Goal: Information Seeking & Learning: Learn about a topic

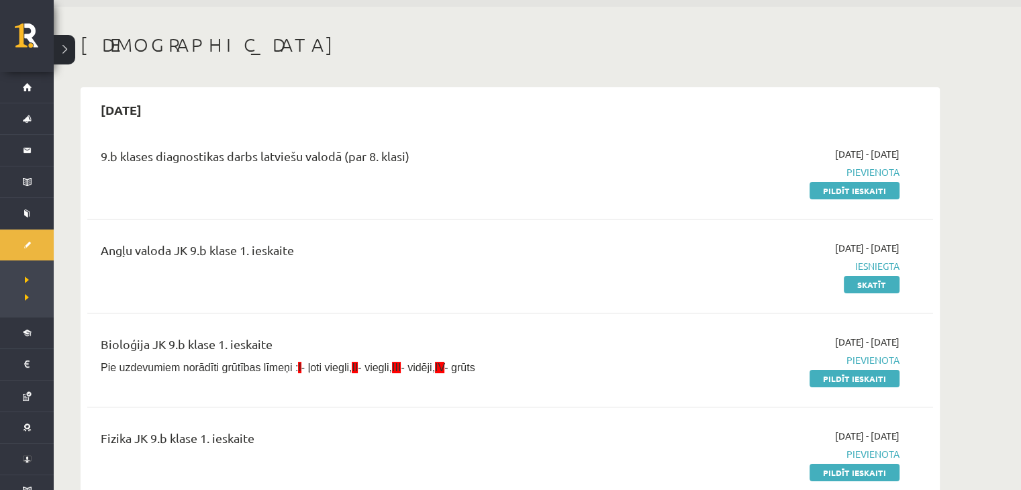
scroll to position [62, 0]
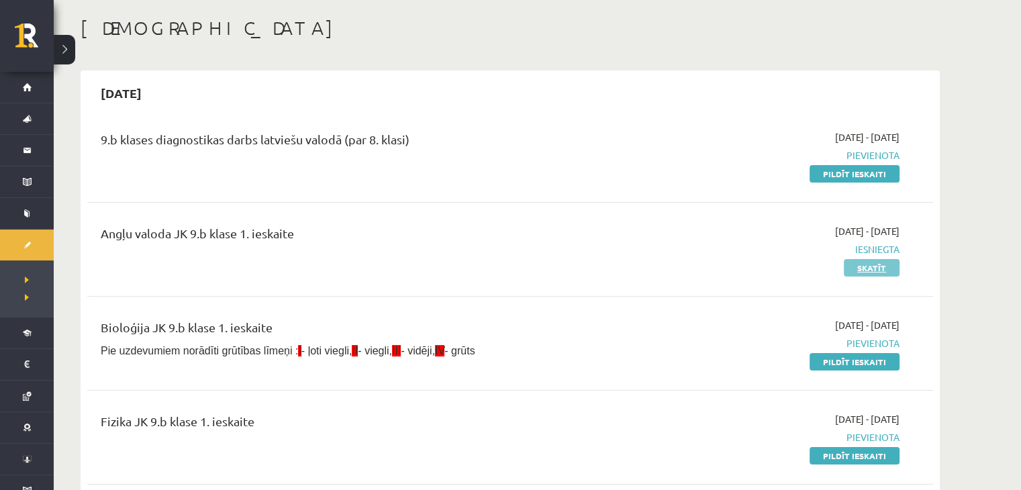
click at [885, 269] on link "Skatīt" at bounding box center [871, 267] width 56 height 17
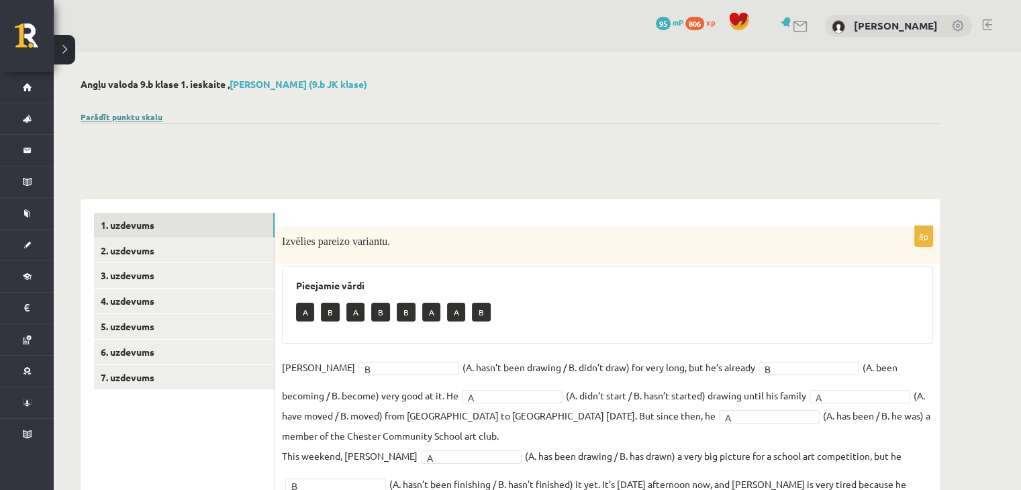
click at [107, 117] on link "Parādīt punktu skalu" at bounding box center [122, 116] width 82 height 11
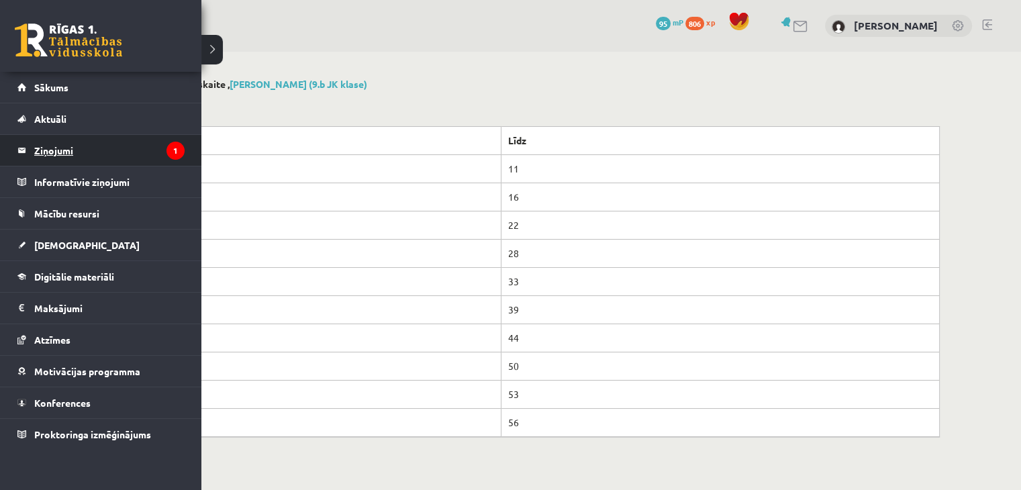
click at [79, 154] on legend "Ziņojumi 1" at bounding box center [109, 150] width 150 height 31
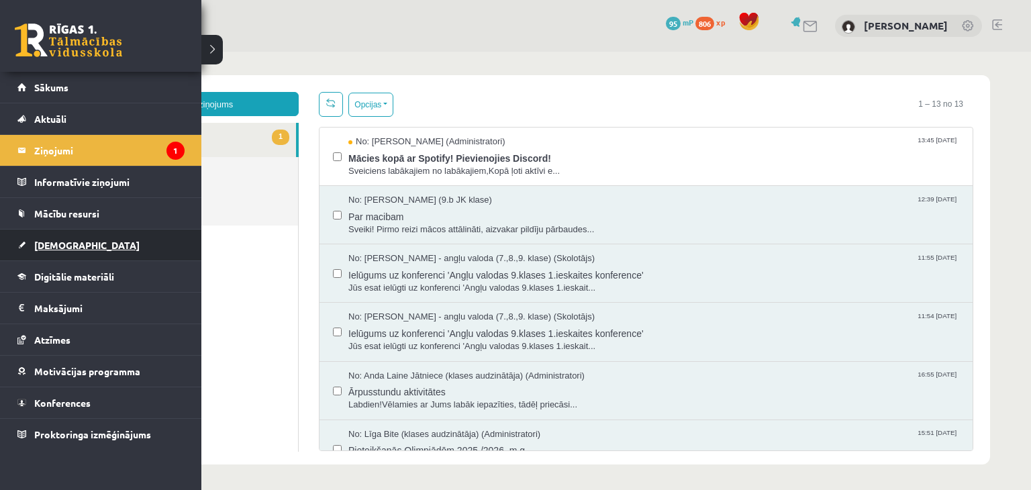
click at [83, 240] on link "[DEMOGRAPHIC_DATA]" at bounding box center [100, 244] width 167 height 31
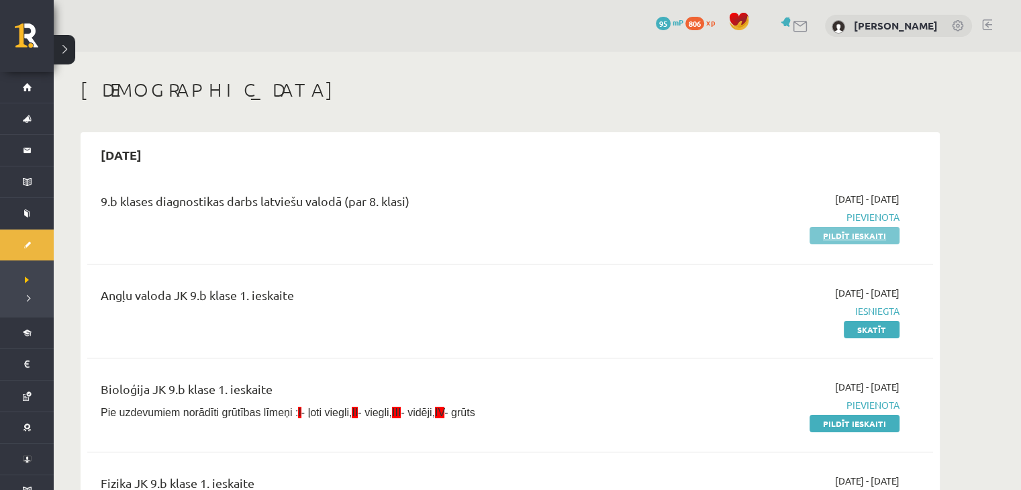
click at [880, 235] on link "Pildīt ieskaiti" at bounding box center [854, 235] width 90 height 17
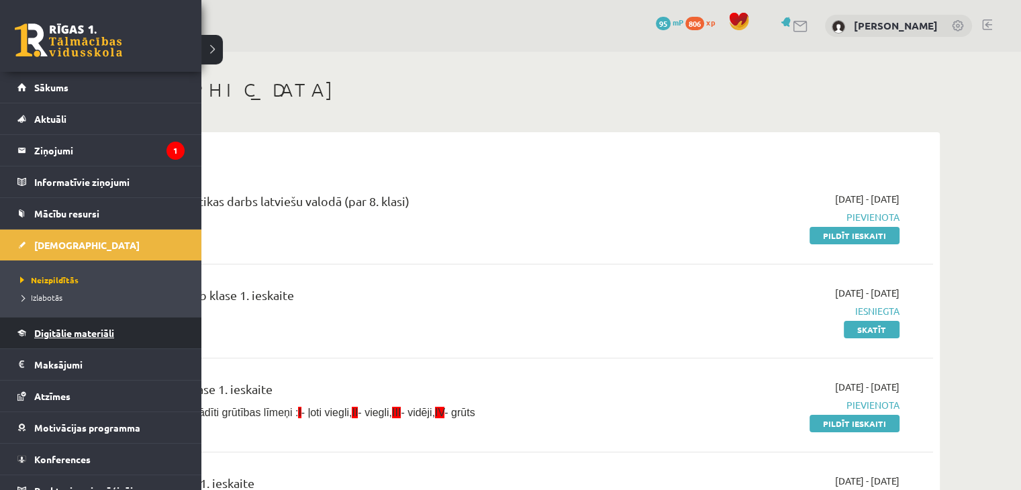
click at [91, 328] on span "Digitālie materiāli" at bounding box center [74, 333] width 80 height 12
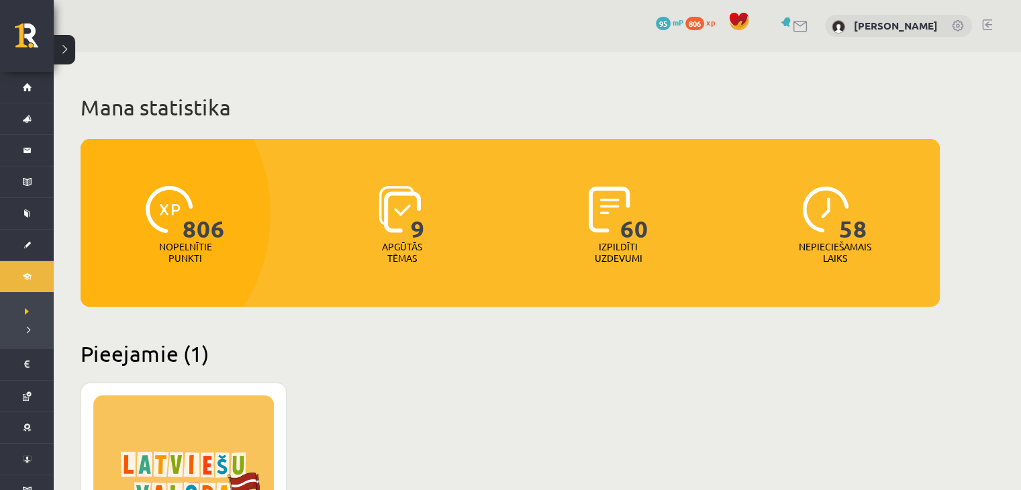
click at [368, 298] on div "806 Nopelnītie punkti 9 Apgūtās tēmas 60 Izpildīti uzdevumi 58 Nepieciešamais l…" at bounding box center [510, 223] width 859 height 168
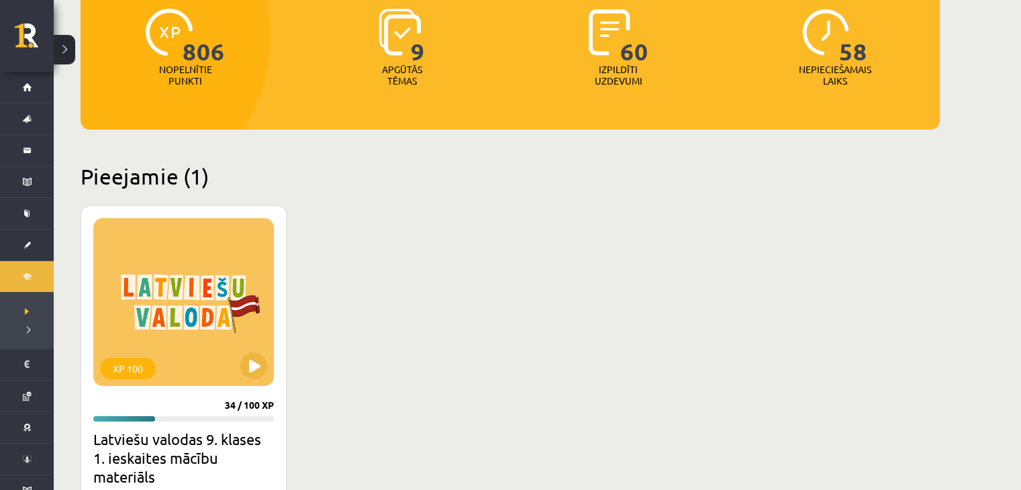
scroll to position [180, 0]
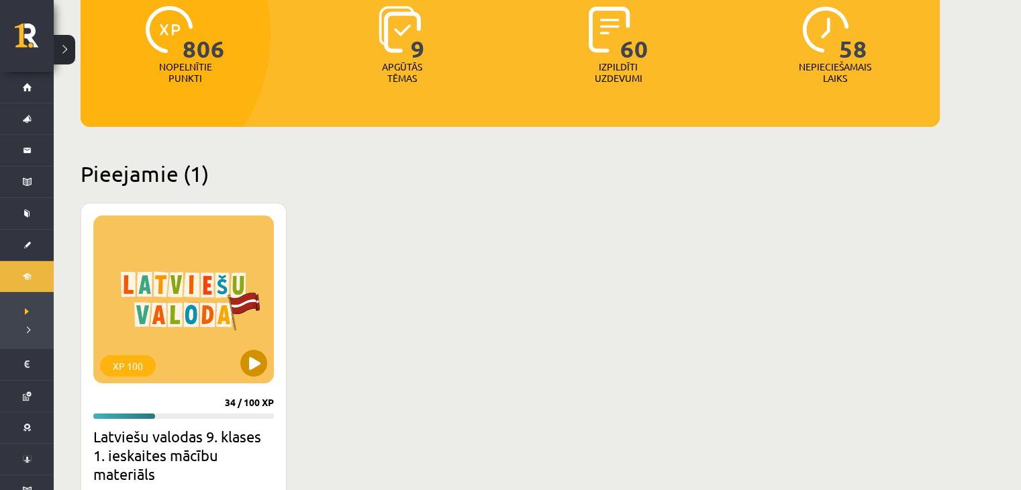
click at [274, 358] on div "XP 100" at bounding box center [183, 299] width 180 height 168
click at [240, 366] on div "XP 100" at bounding box center [183, 299] width 180 height 168
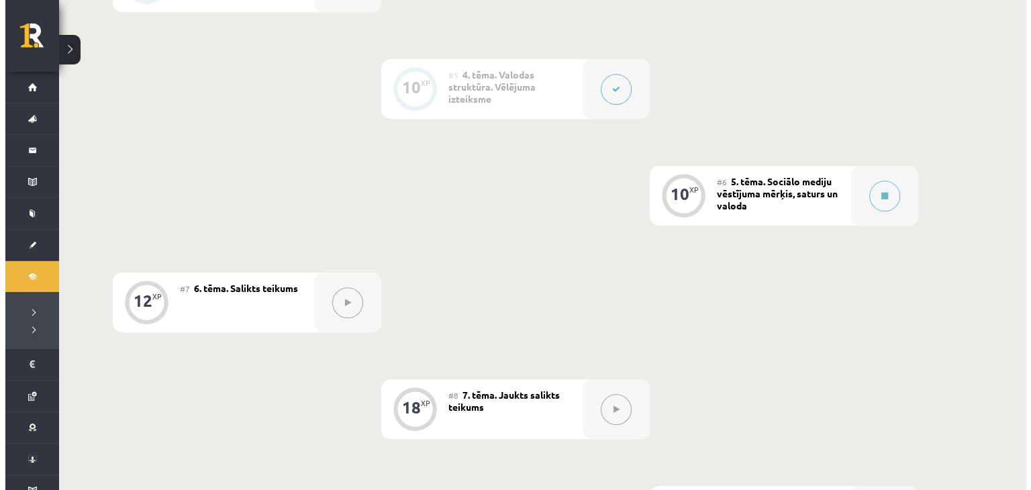
scroll to position [789, 0]
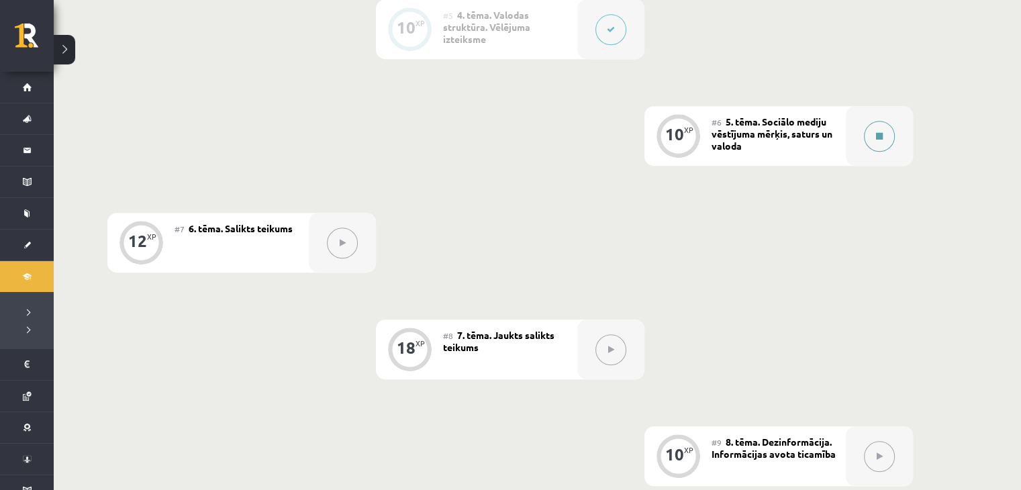
click at [883, 134] on button at bounding box center [879, 136] width 31 height 31
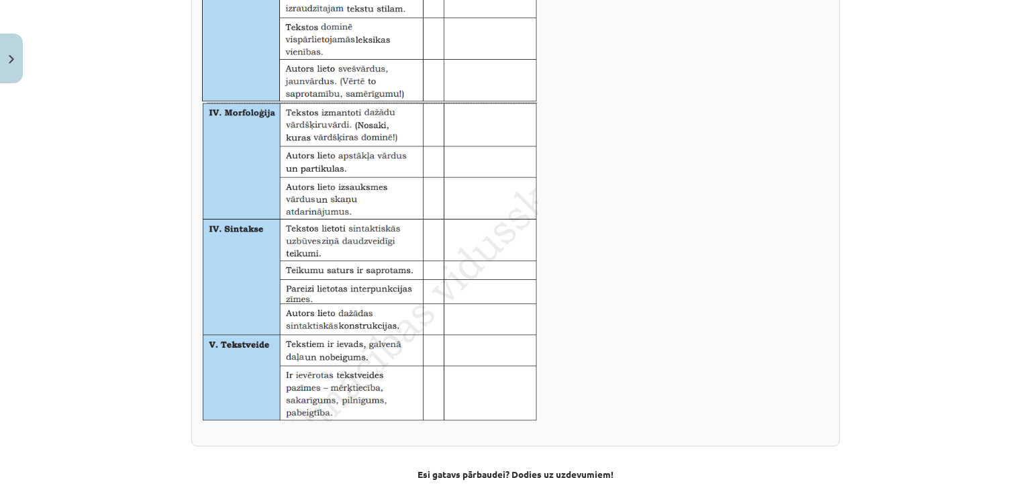
scroll to position [902, 0]
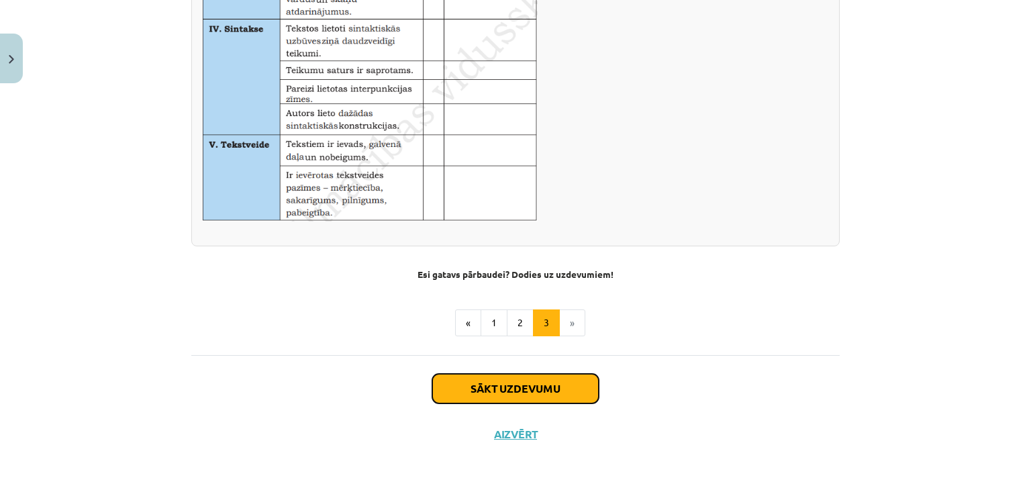
click at [525, 387] on button "Sākt uzdevumu" at bounding box center [515, 389] width 166 height 30
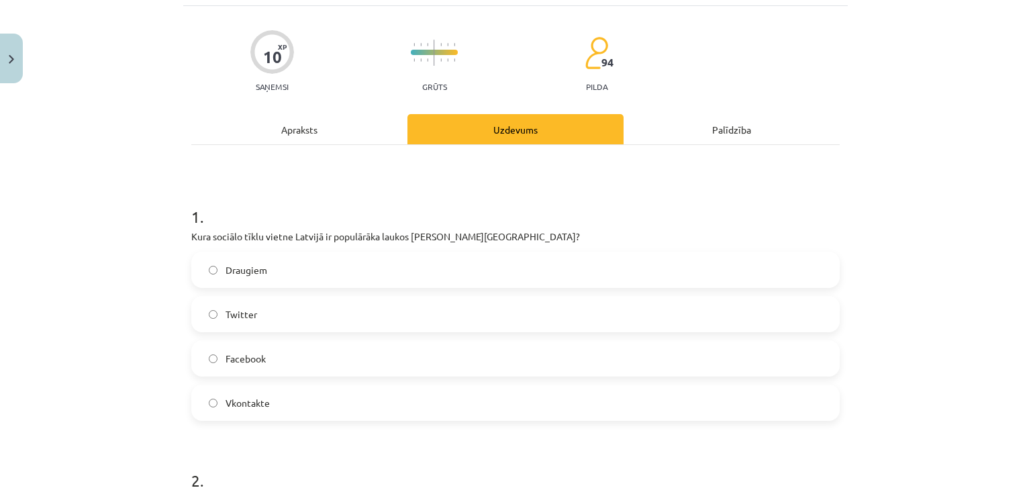
scroll to position [34, 0]
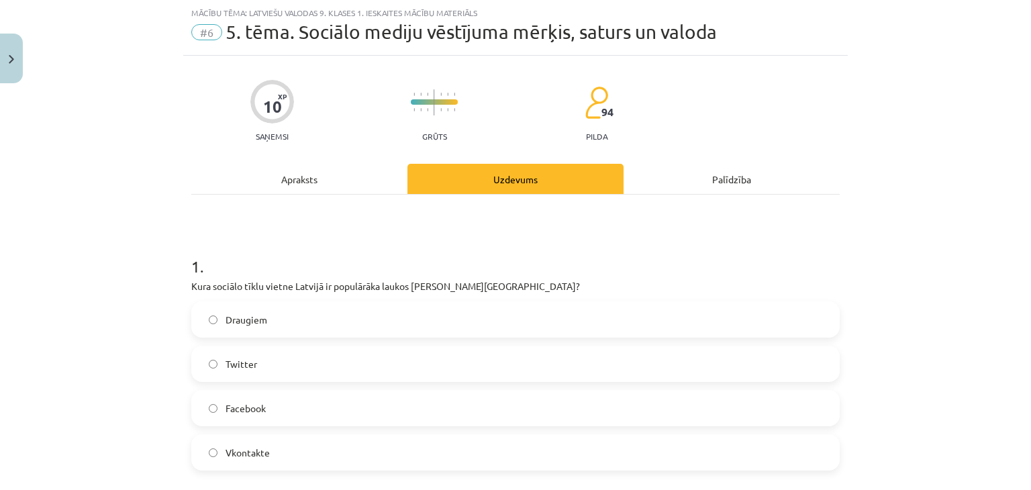
click at [273, 178] on div "Apraksts" at bounding box center [299, 179] width 216 height 30
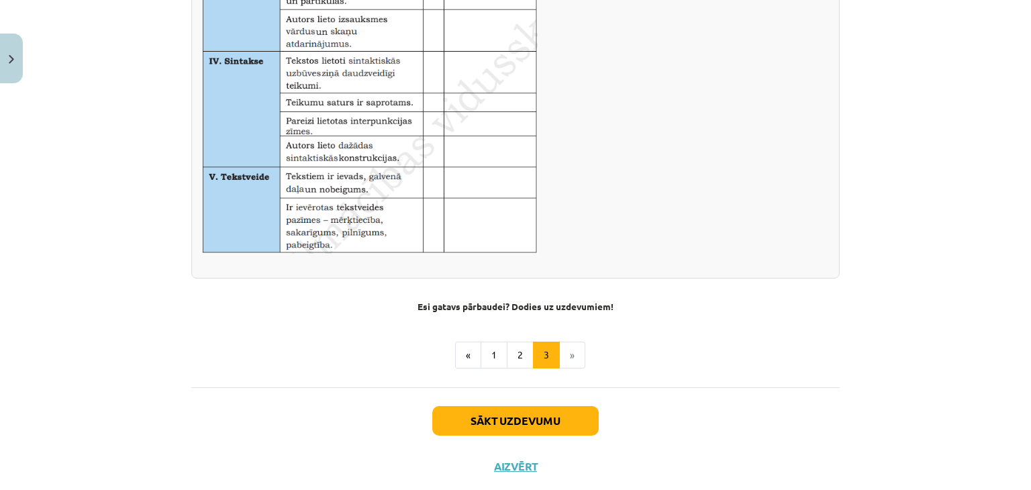
scroll to position [902, 0]
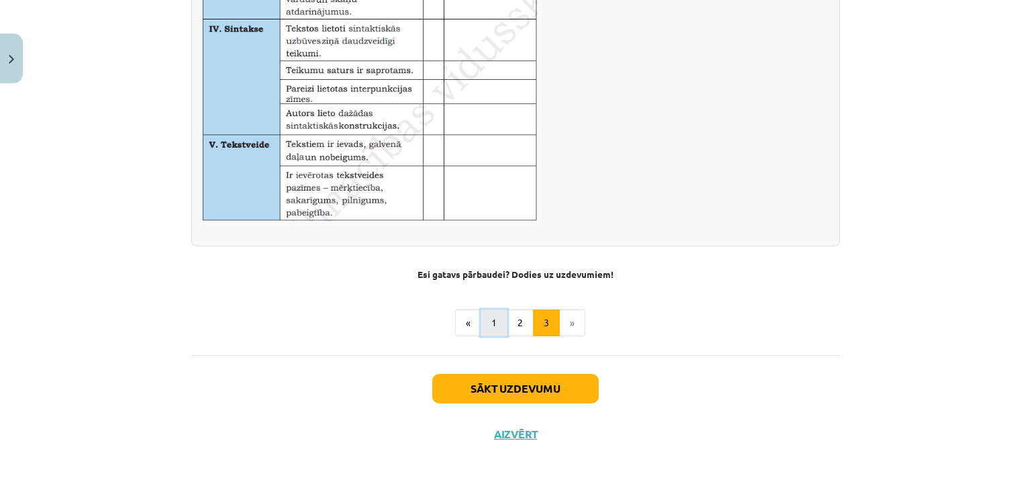
click at [491, 329] on button "1" at bounding box center [493, 322] width 27 height 27
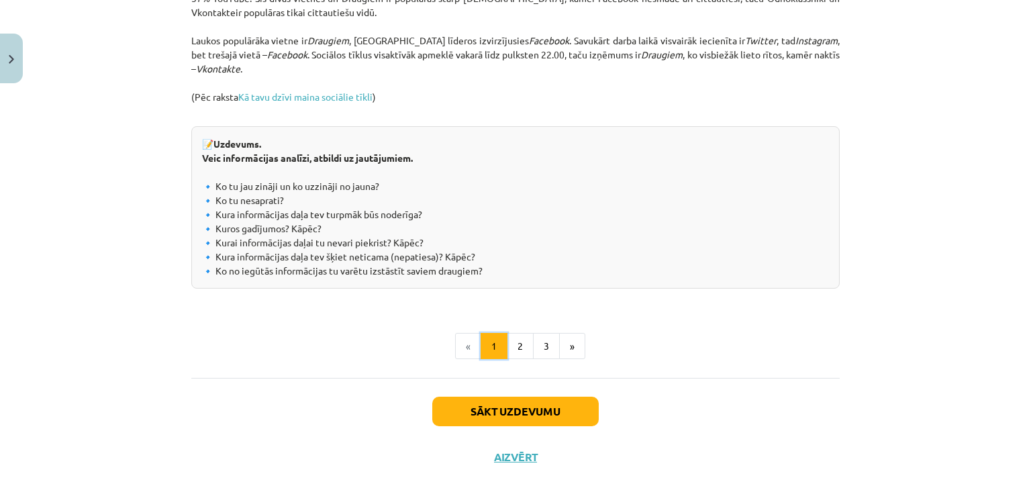
scroll to position [1493, 0]
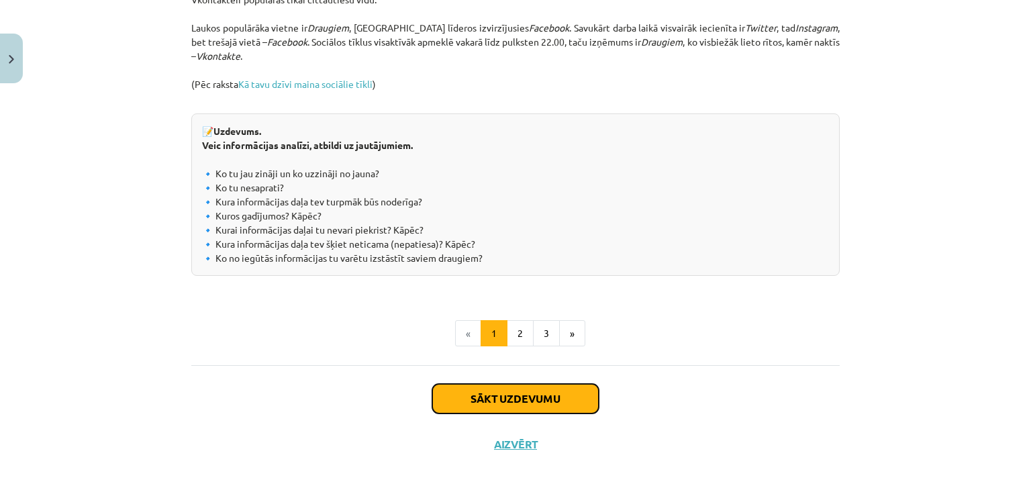
click at [532, 393] on button "Sākt uzdevumu" at bounding box center [515, 399] width 166 height 30
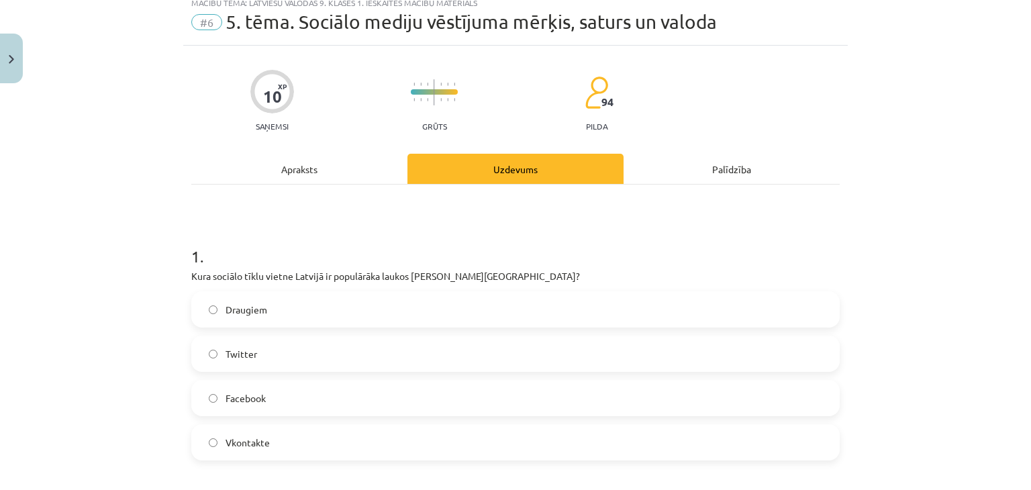
scroll to position [34, 0]
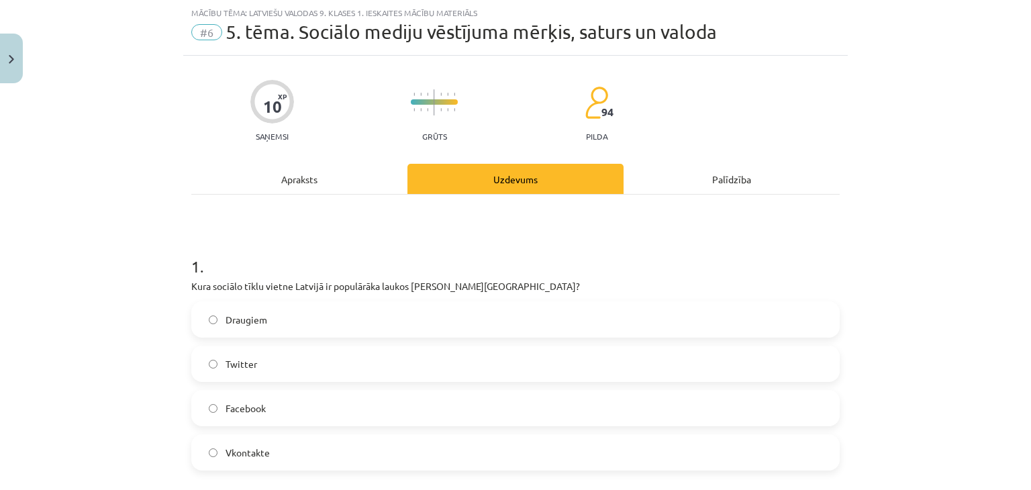
click at [358, 312] on label "Draugiem" at bounding box center [515, 320] width 645 height 34
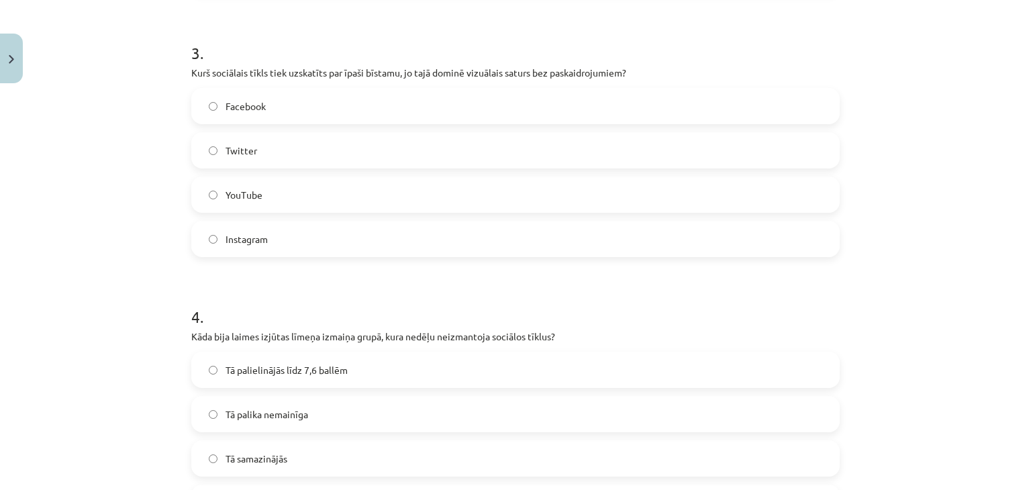
scroll to position [776, 0]
click at [448, 52] on h1 "3 ." at bounding box center [515, 40] width 648 height 42
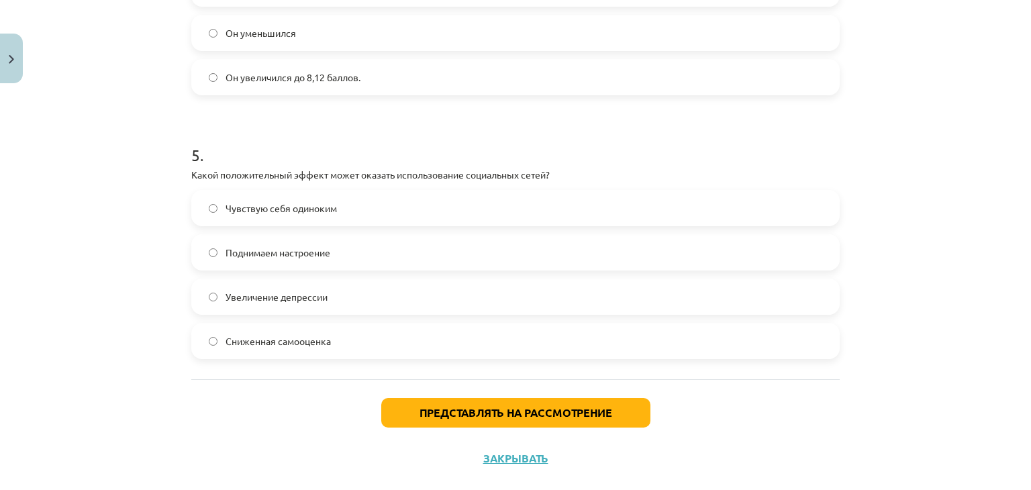
scroll to position [1224, 0]
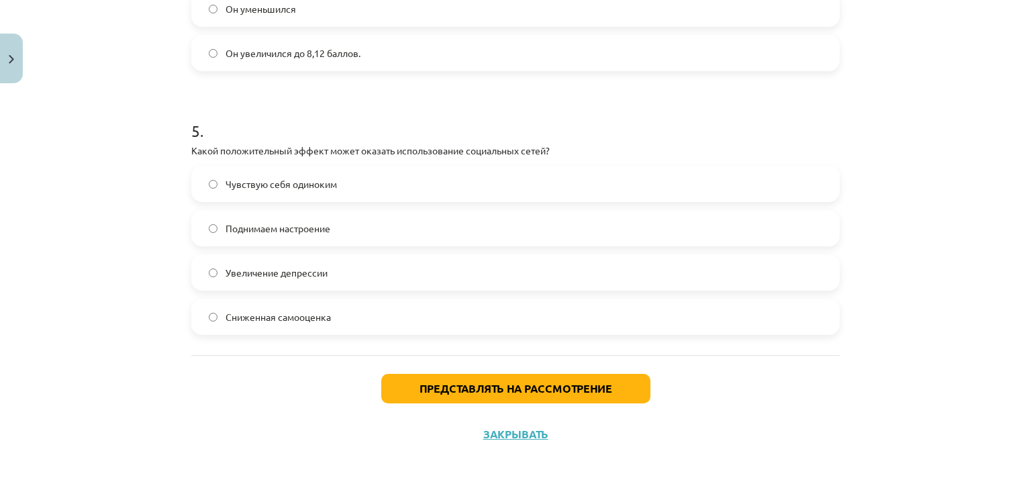
click at [410, 221] on label "Поднимаем настроение" at bounding box center [515, 228] width 645 height 34
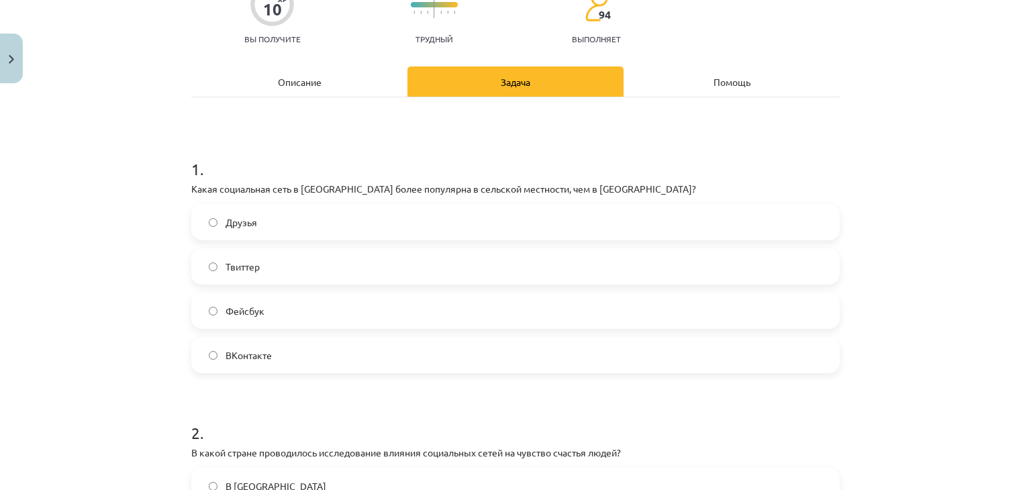
scroll to position [126, 0]
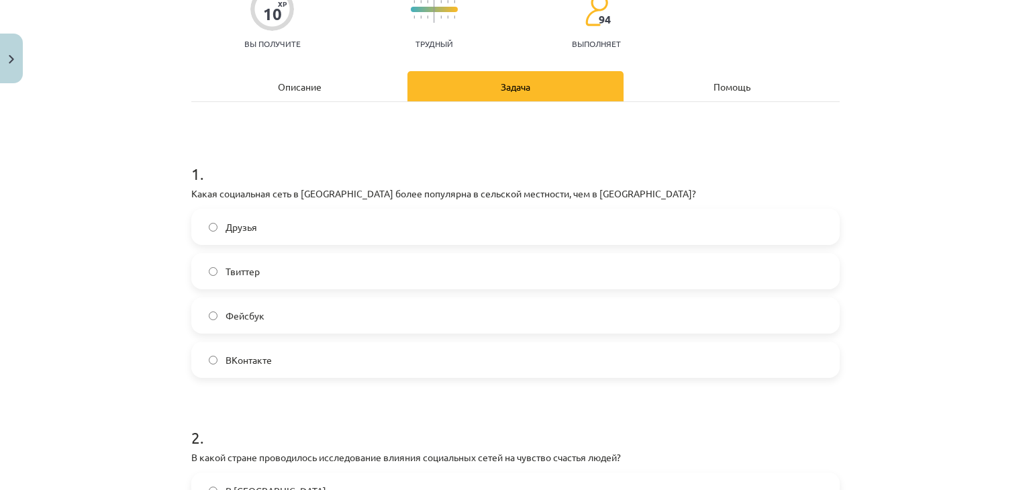
click at [335, 84] on div "Описание" at bounding box center [299, 86] width 216 height 30
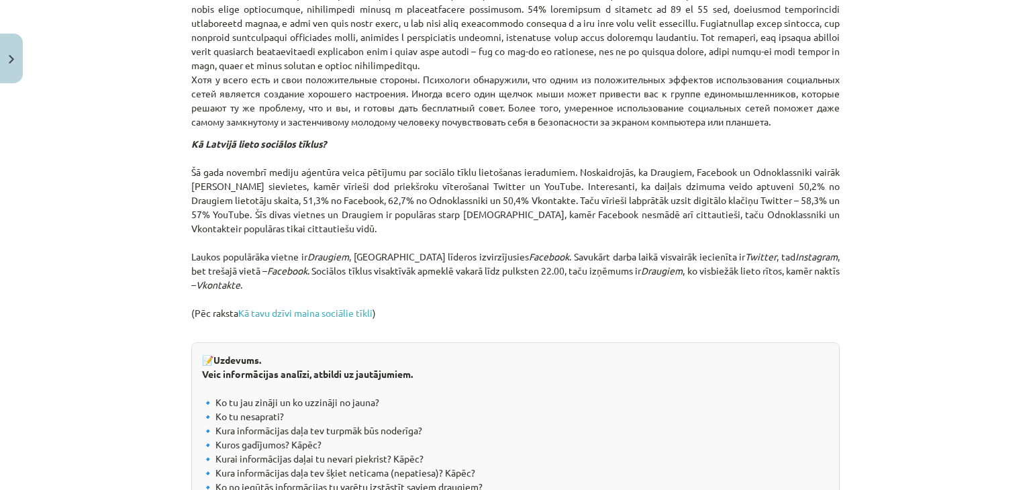
scroll to position [1669, 0]
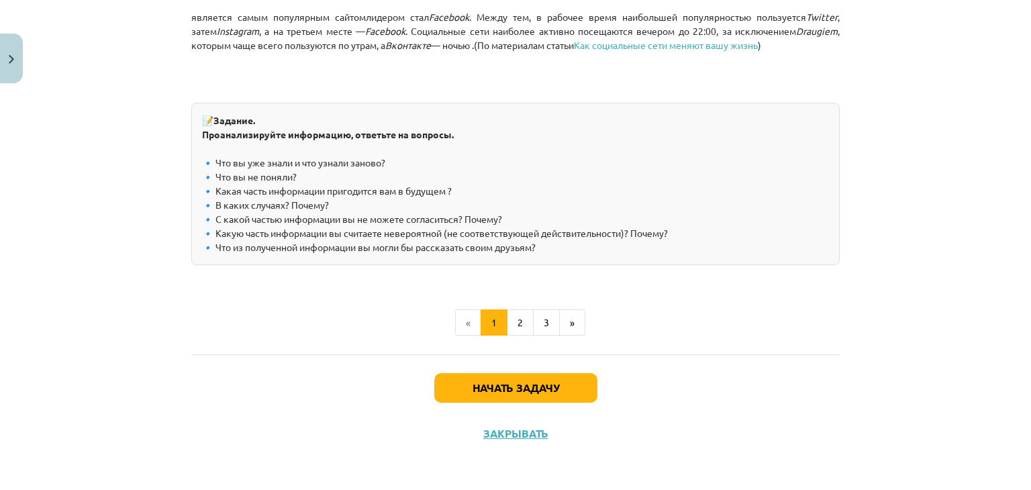
click at [511, 325] on button "2" at bounding box center [520, 322] width 27 height 27
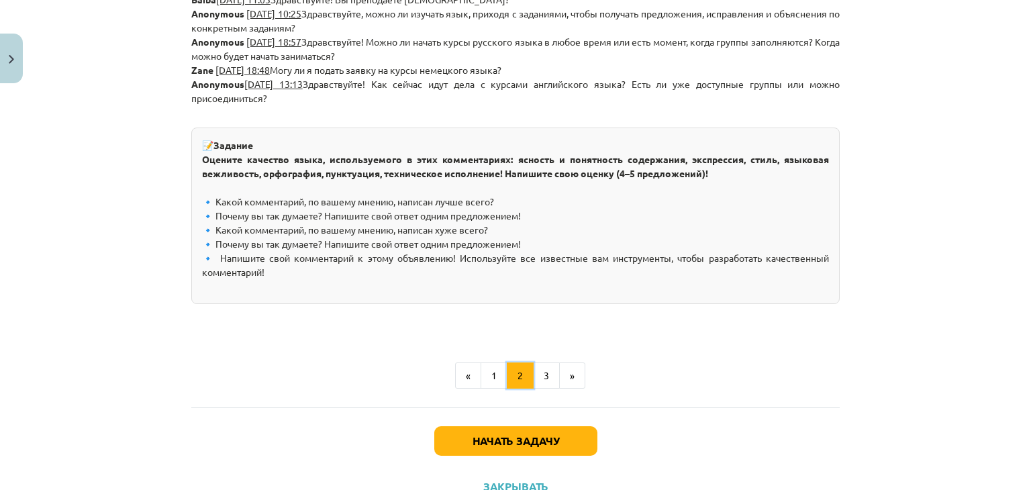
scroll to position [762, 0]
click at [533, 383] on button "3" at bounding box center [546, 375] width 27 height 27
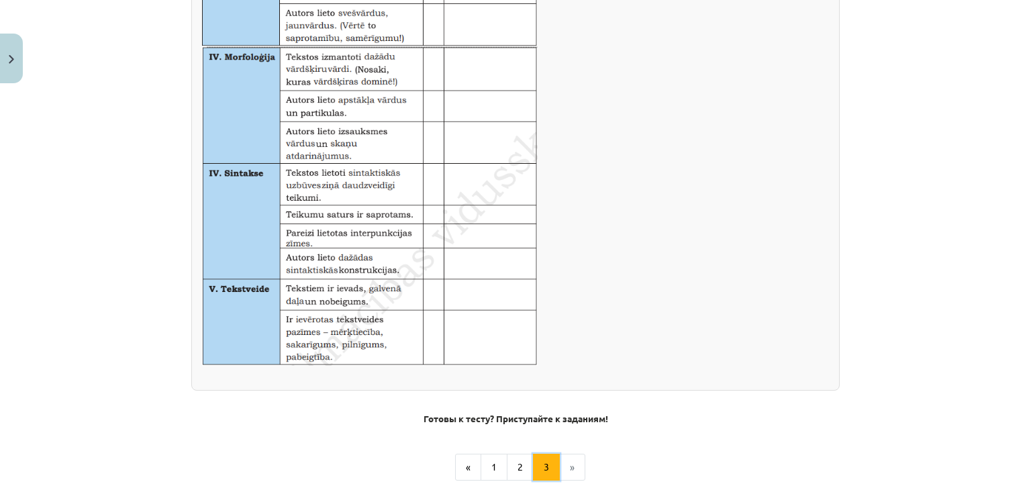
scroll to position [902, 0]
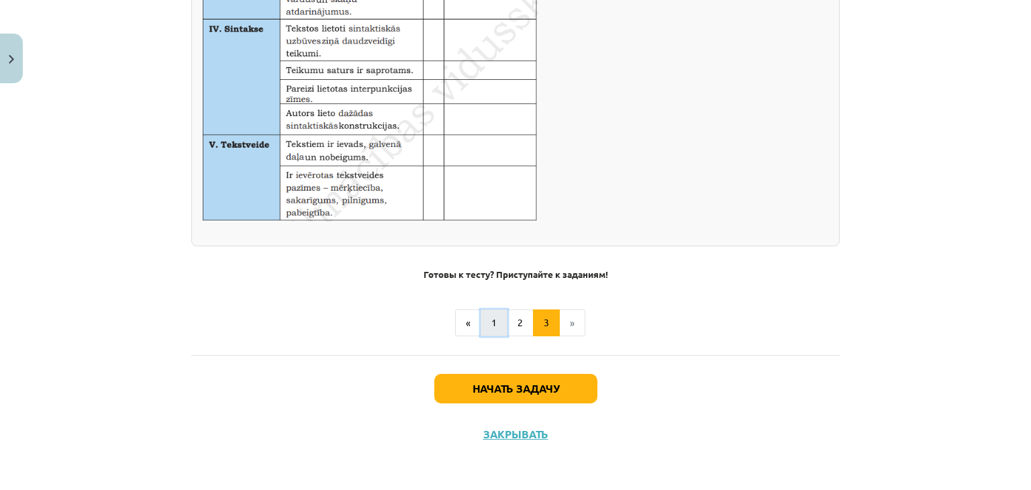
click at [489, 333] on button "1" at bounding box center [493, 322] width 27 height 27
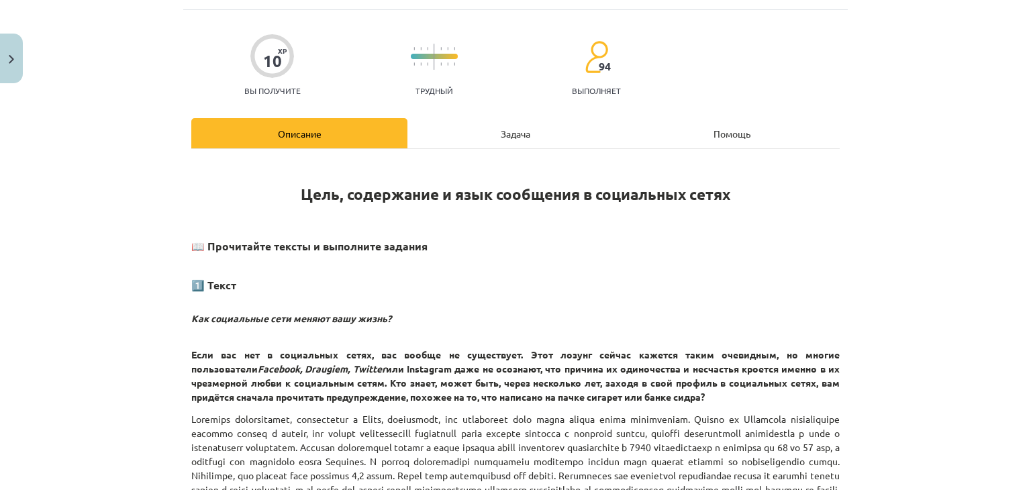
scroll to position [65, 0]
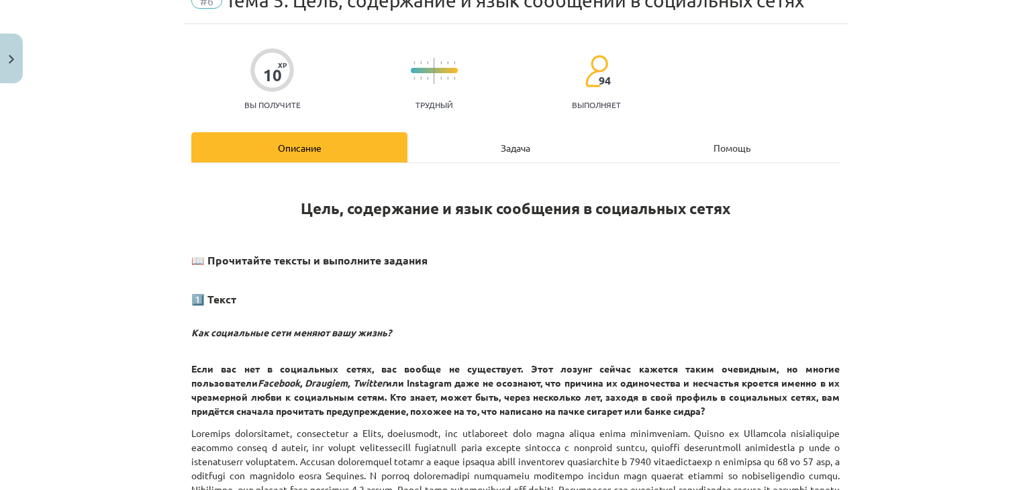
click at [474, 150] on div "Задача" at bounding box center [515, 147] width 216 height 30
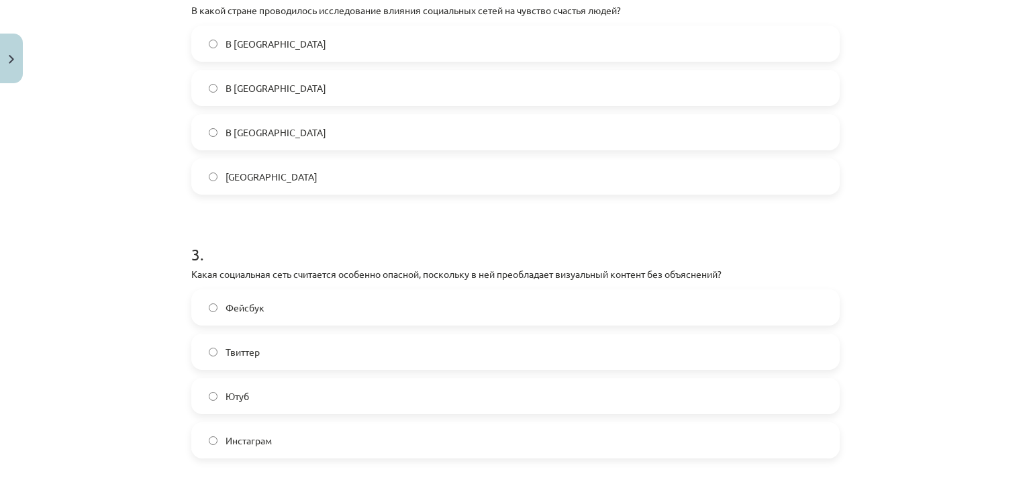
scroll to position [572, 0]
click at [901, 129] on div "Mācību tēma: Latviešu valodas 9. klases 1. ieskaites mācību materiāls #6 5. tēm…" at bounding box center [515, 245] width 1031 height 490
click at [515, 92] on label "[GEOGRAPHIC_DATA]" at bounding box center [515, 89] width 645 height 34
click at [278, 450] on label "Instagram" at bounding box center [515, 441] width 645 height 34
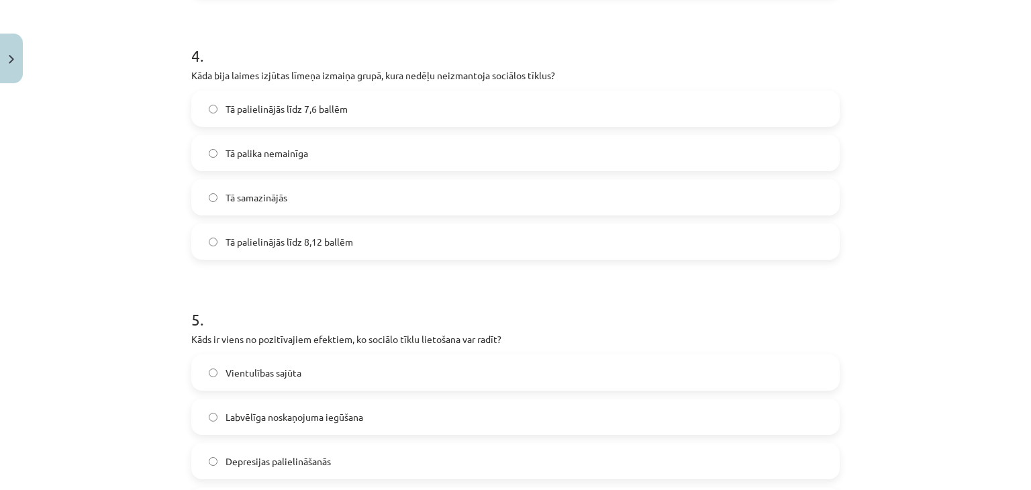
scroll to position [1040, 0]
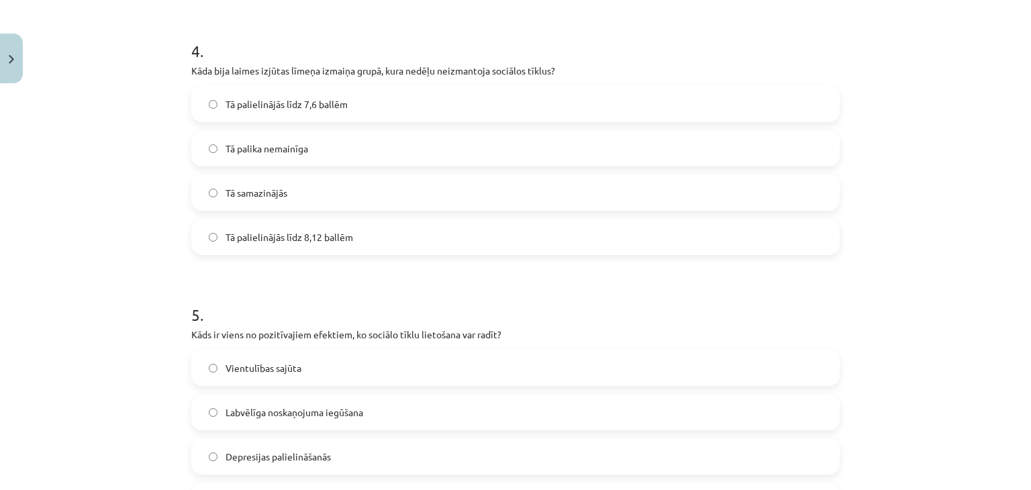
click at [344, 105] on label "Tā palielinājās līdz 7,6 ballēm" at bounding box center [515, 104] width 645 height 34
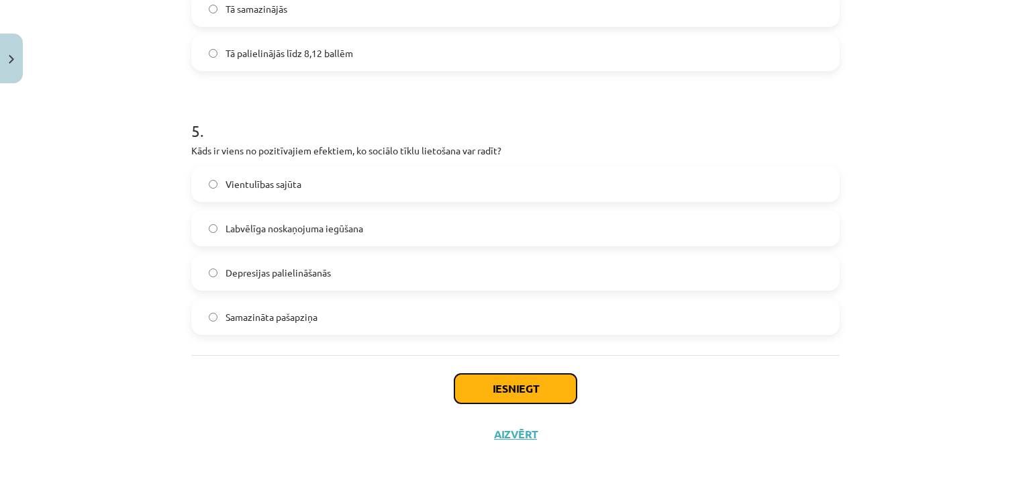
click at [509, 398] on button "Iesniegt" at bounding box center [515, 389] width 122 height 30
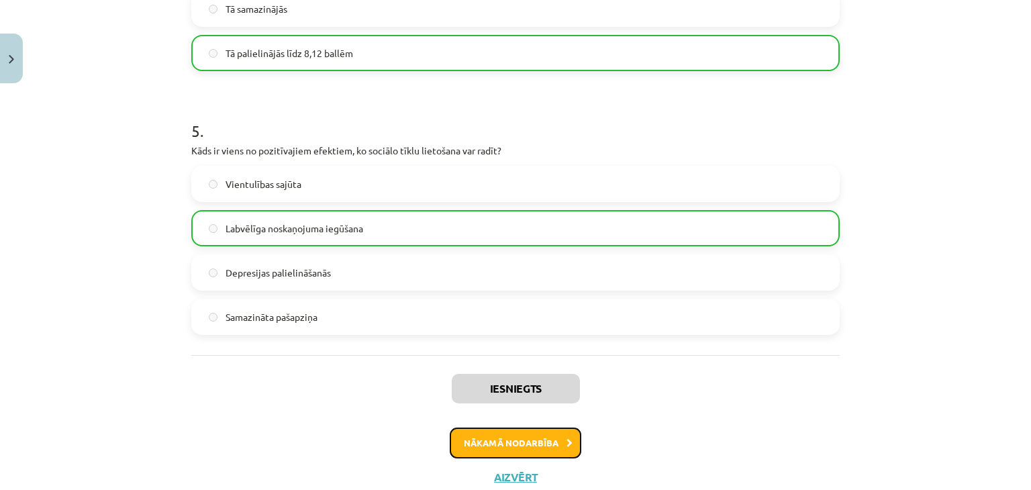
click at [541, 454] on button "Nākamā nodarbība" at bounding box center [516, 442] width 132 height 31
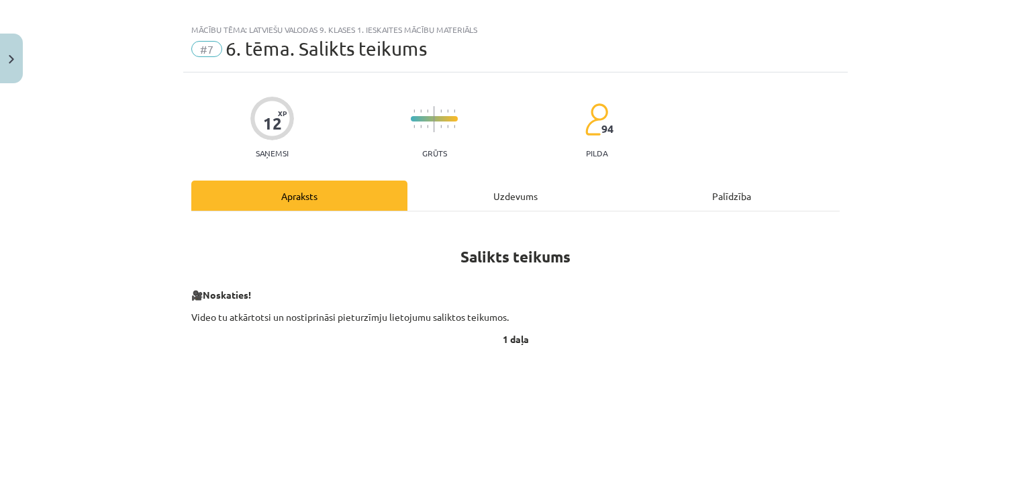
scroll to position [0, 0]
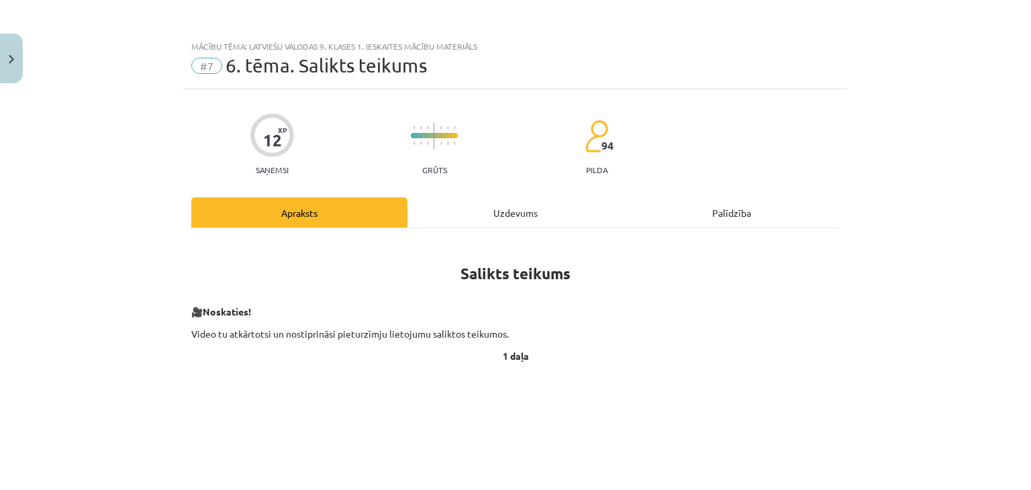
click at [513, 212] on div "Uzdevums" at bounding box center [515, 212] width 216 height 30
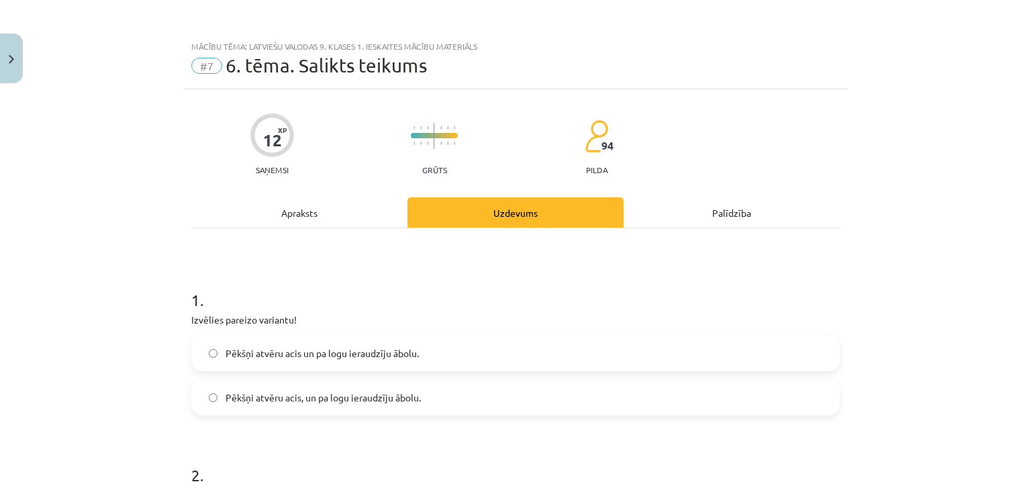
click at [280, 219] on div "Apraksts" at bounding box center [299, 212] width 216 height 30
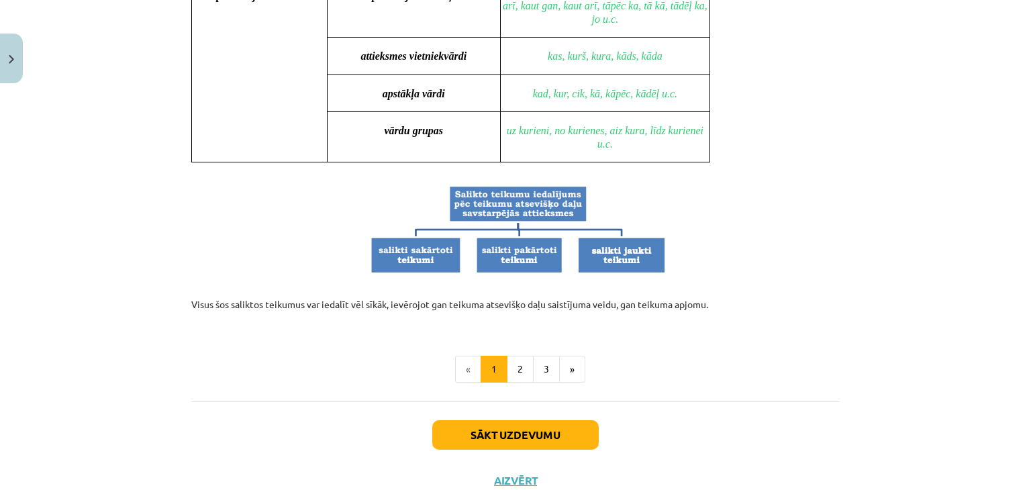
scroll to position [1298, 0]
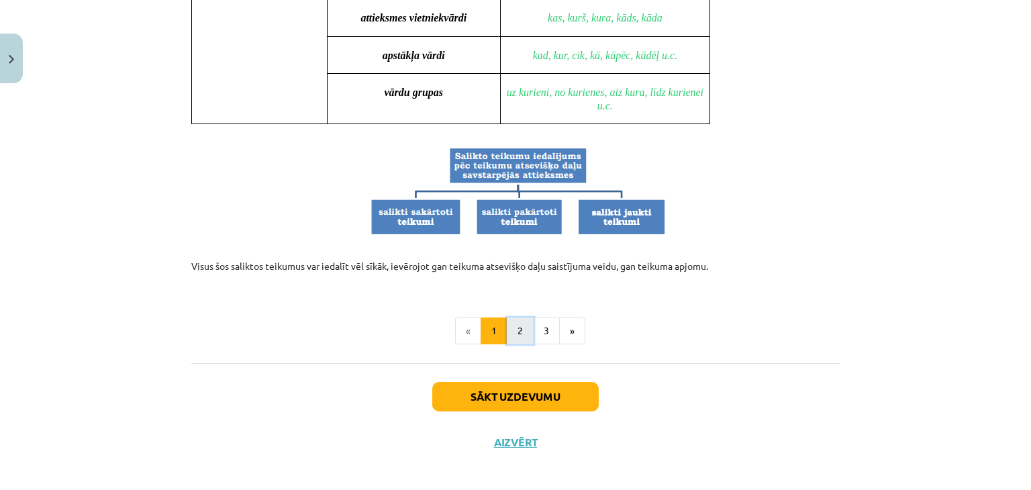
click at [507, 319] on button "2" at bounding box center [520, 330] width 27 height 27
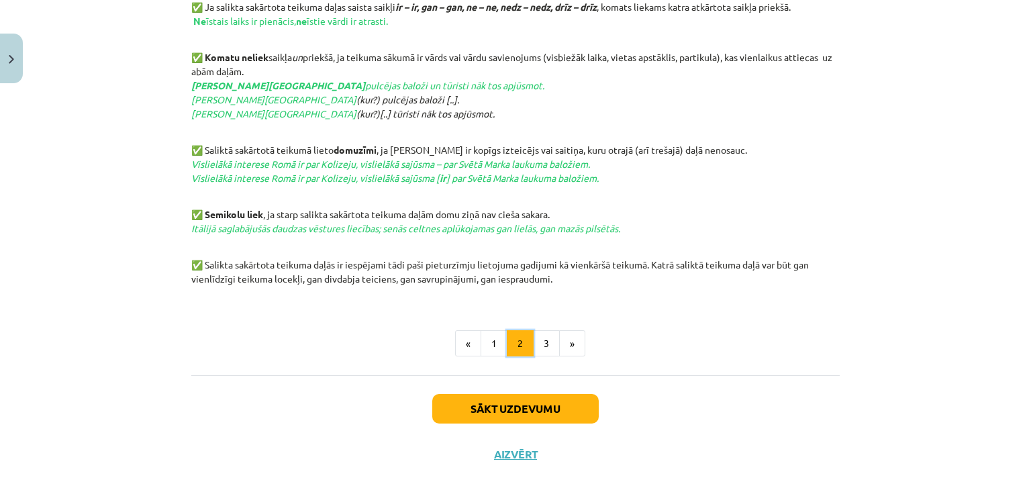
scroll to position [682, 0]
click at [545, 346] on button "3" at bounding box center [546, 344] width 27 height 27
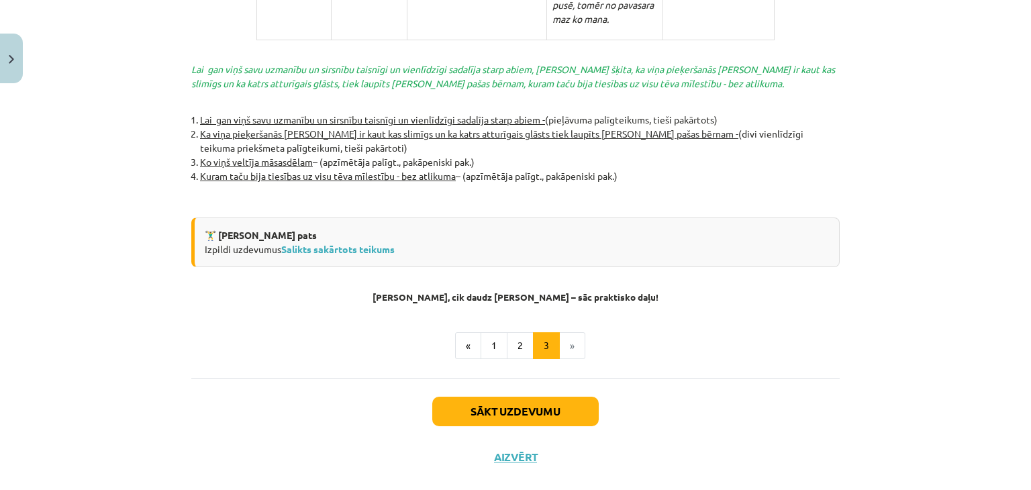
scroll to position [2988, 0]
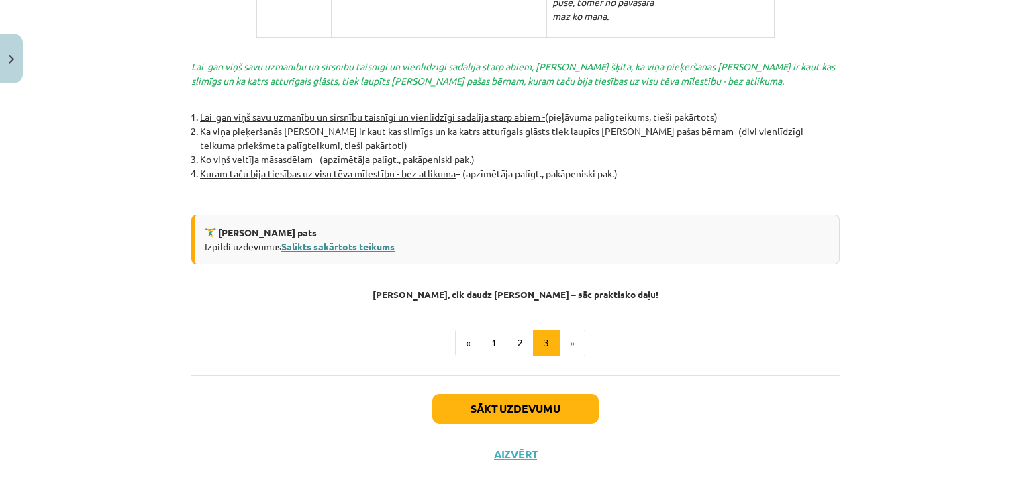
click at [348, 240] on link "Salikts sakārtots teikums" at bounding box center [337, 246] width 113 height 12
